Goal: Download file/media

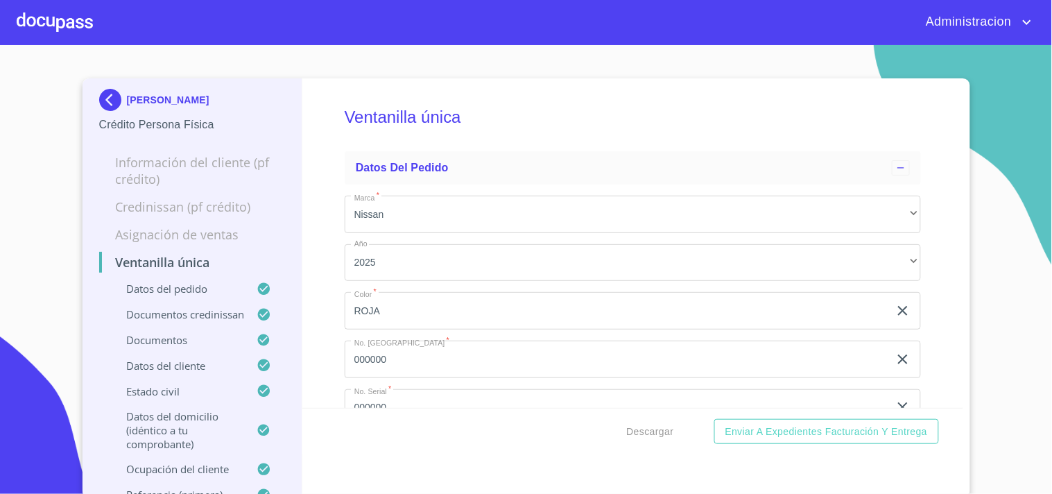
click at [140, 94] on p "[PERSON_NAME]" at bounding box center [168, 99] width 82 height 11
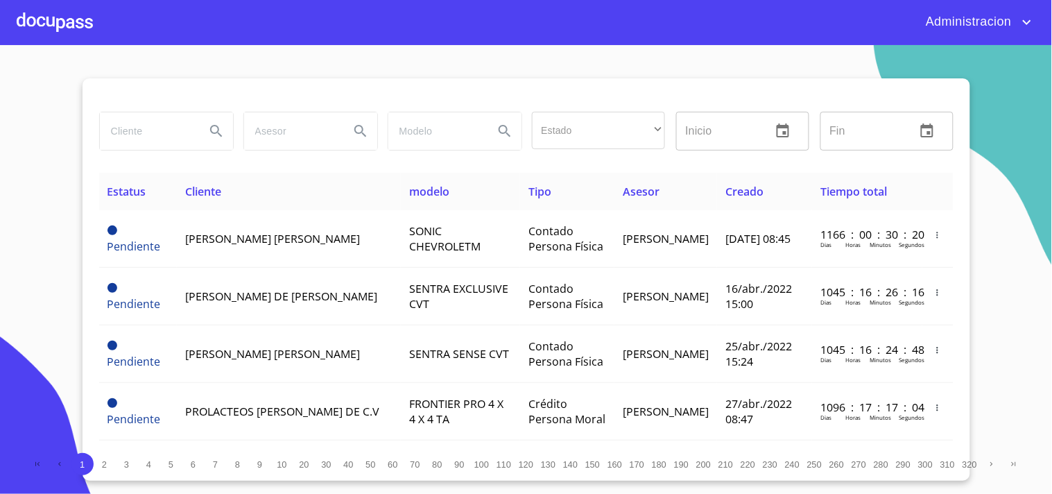
click at [189, 137] on input "search" at bounding box center [147, 130] width 94 height 37
type input "[PERSON_NAME]"
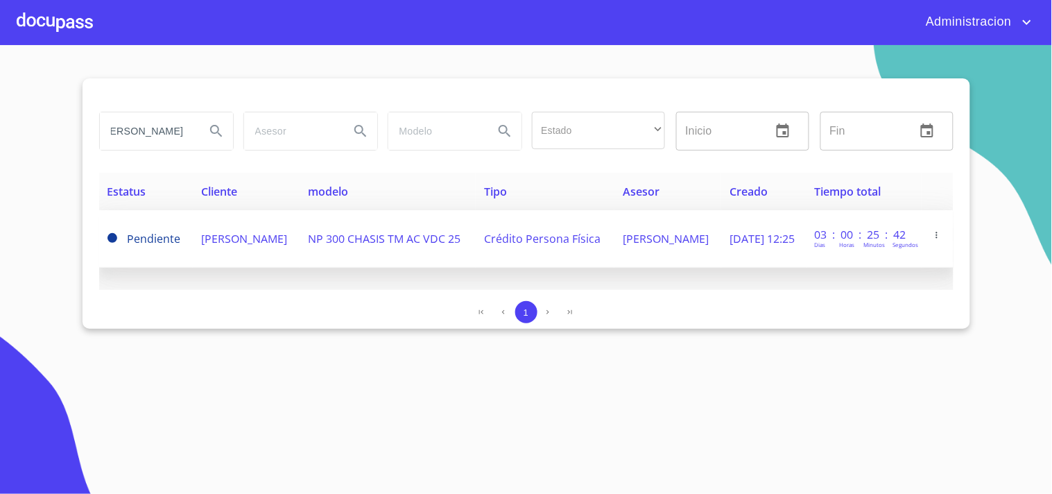
click at [299, 222] on td "[PERSON_NAME]" at bounding box center [246, 239] width 107 height 58
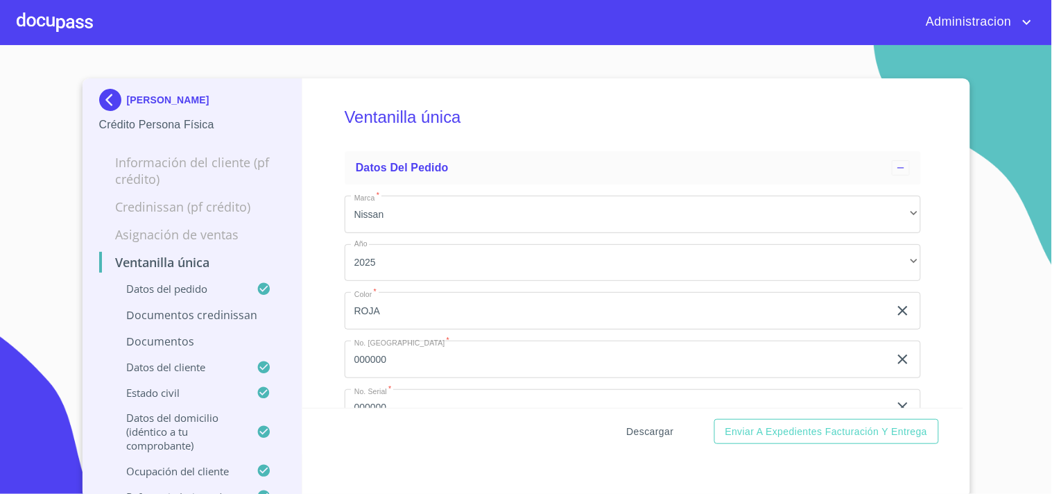
click at [659, 435] on span "Descargar" at bounding box center [650, 431] width 47 height 17
